Goal: Task Accomplishment & Management: Manage account settings

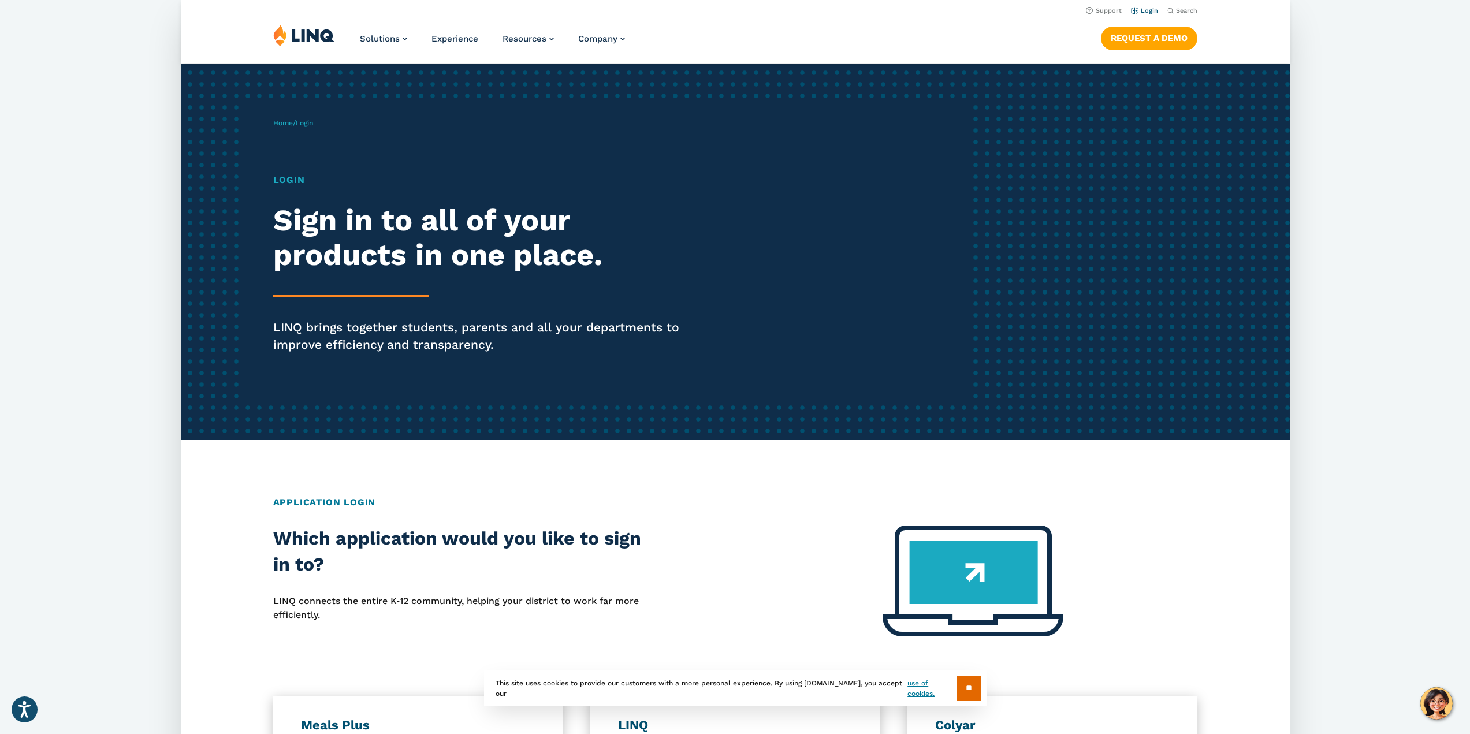
click at [1149, 8] on link "Login" at bounding box center [1144, 11] width 27 height 8
click at [1152, 10] on link "Login" at bounding box center [1144, 11] width 27 height 8
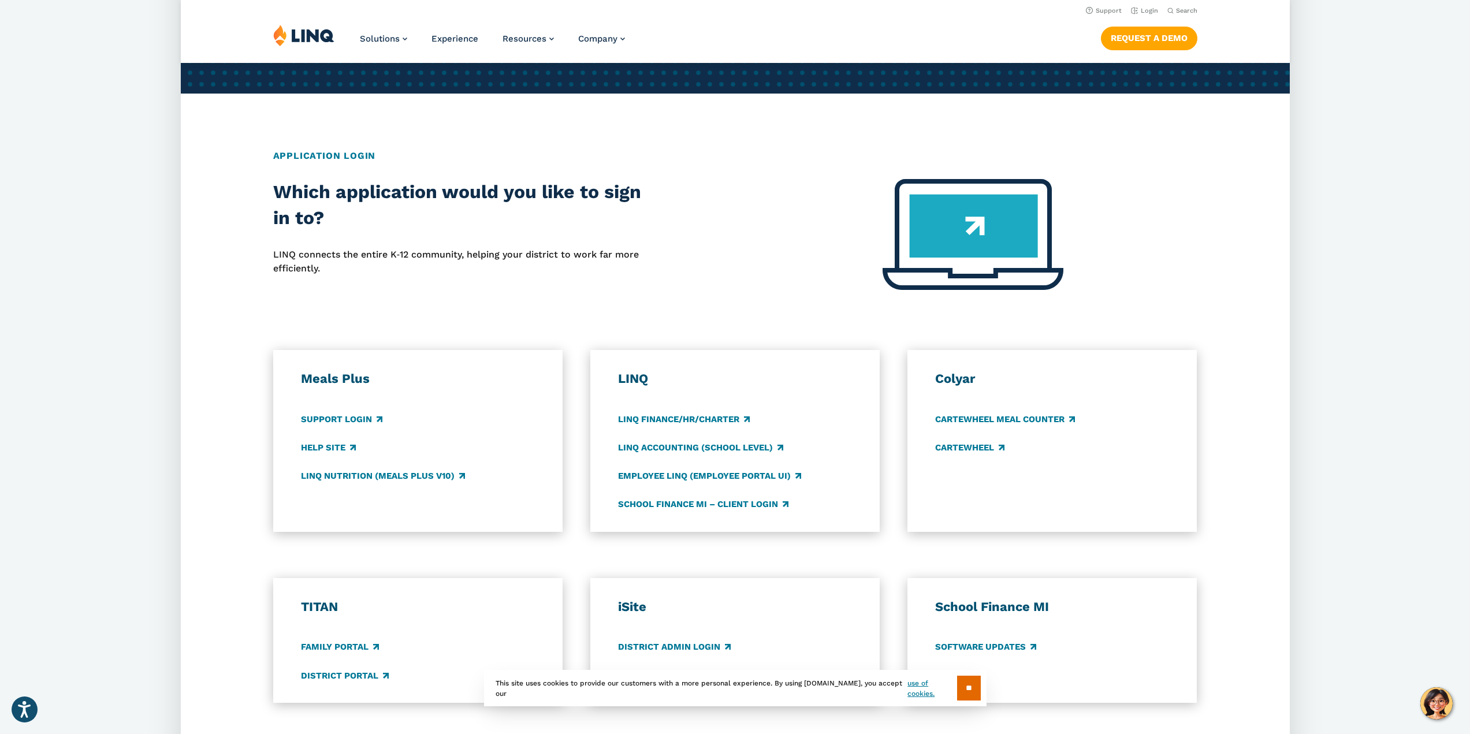
scroll to position [289, 0]
